Goal: Navigation & Orientation: Understand site structure

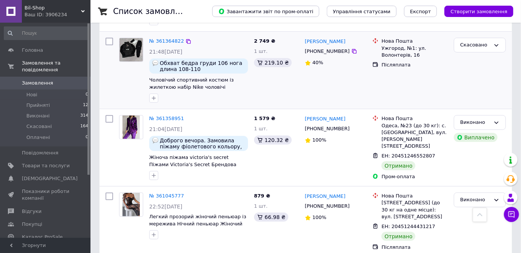
scroll to position [34, 0]
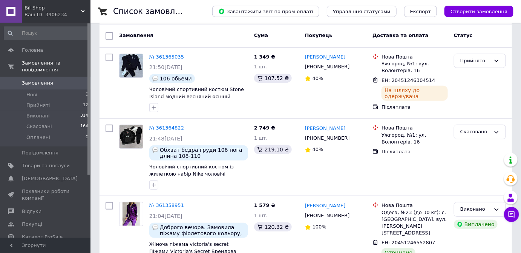
click at [54, 80] on span "Замовлення" at bounding box center [46, 83] width 48 height 7
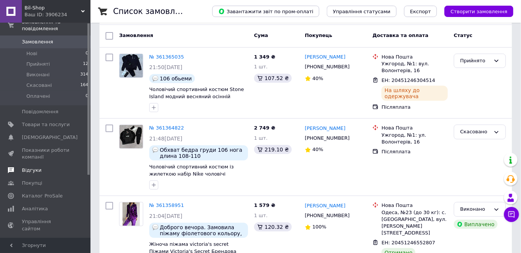
scroll to position [68, 0]
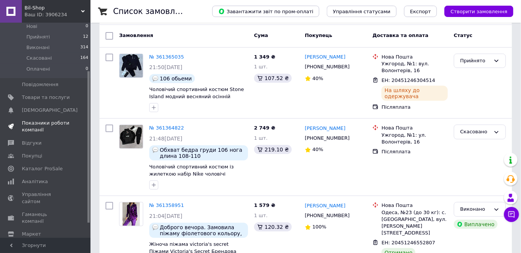
click at [48, 120] on span "Показники роботи компанії" at bounding box center [46, 127] width 48 height 14
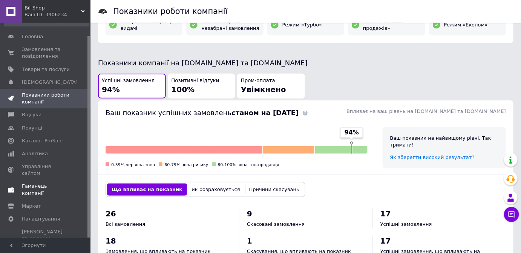
scroll to position [171, 0]
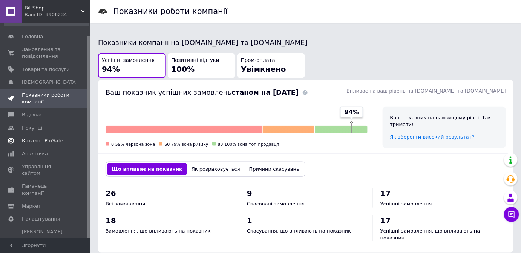
click at [28, 141] on span "Каталог ProSale" at bounding box center [42, 140] width 41 height 7
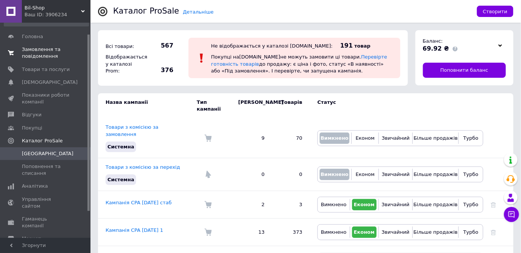
click at [31, 53] on span "Замовлення та повідомлення" at bounding box center [46, 53] width 48 height 14
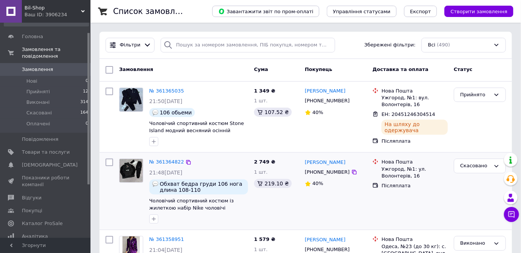
scroll to position [103, 0]
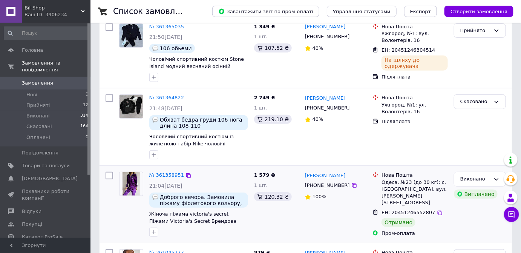
scroll to position [68, 0]
